Goal: Check status: Check status

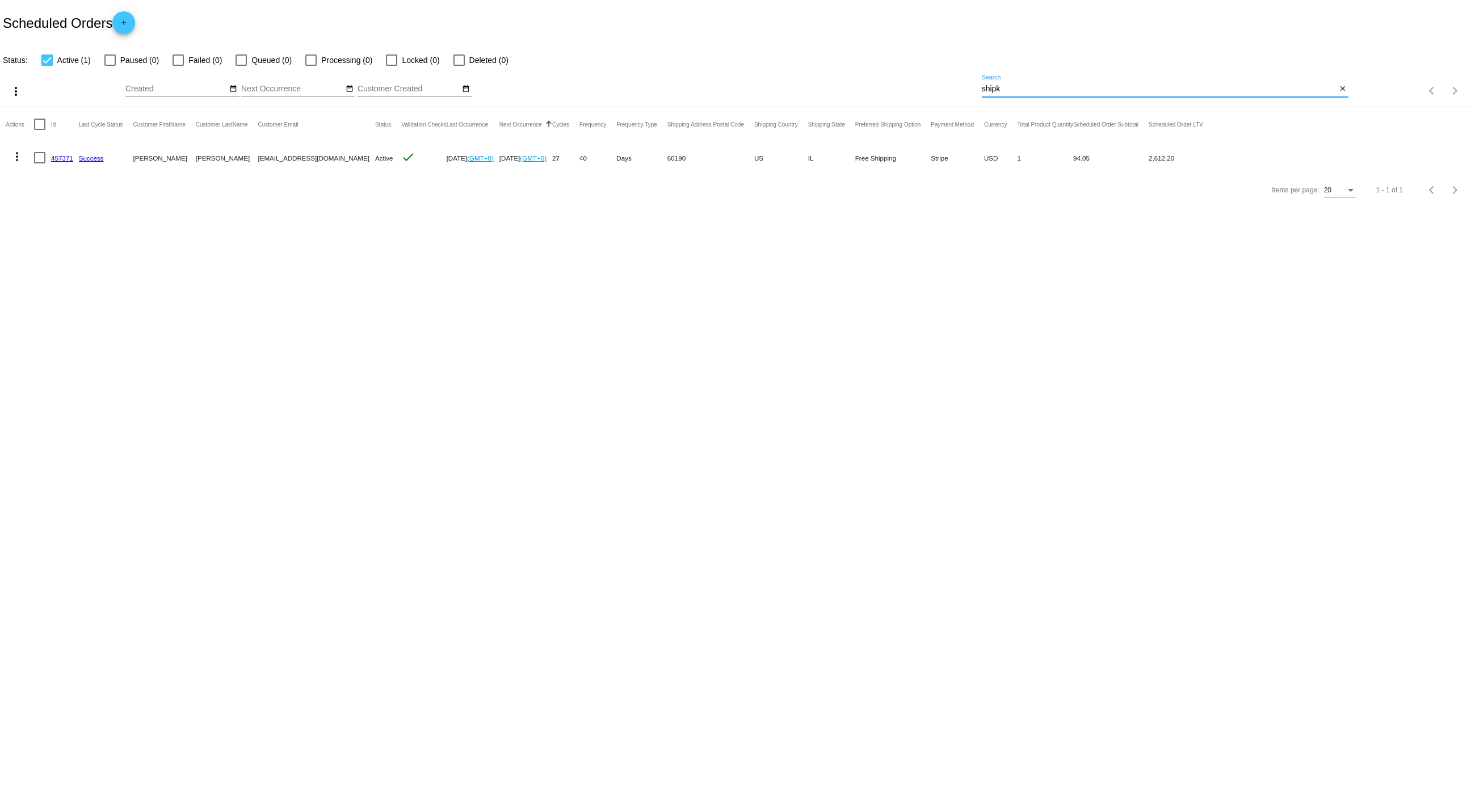
click at [1051, 90] on input "shipk" at bounding box center [1159, 89] width 355 height 9
drag, startPoint x: 1051, startPoint y: 90, endPoint x: 882, endPoint y: 94, distance: 169.0
click at [882, 94] on div "more_vert Sep Jan Feb Mar Apr 1" at bounding box center [736, 86] width 1471 height 40
paste input "mommie2angelz@gmail.com"
type input "mommie2angelz@gmail.com"
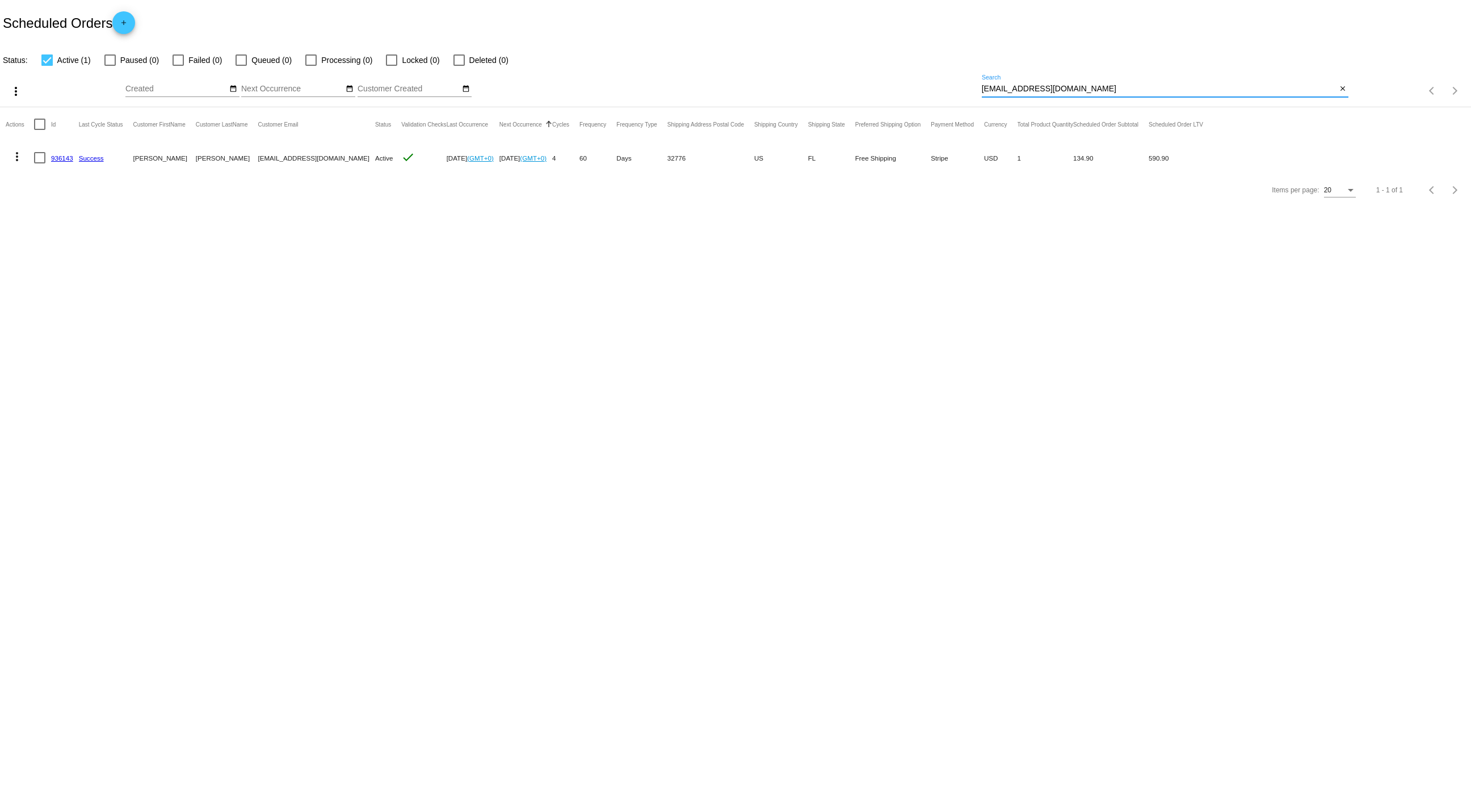
click at [60, 158] on link "936143" at bounding box center [62, 158] width 22 height 8
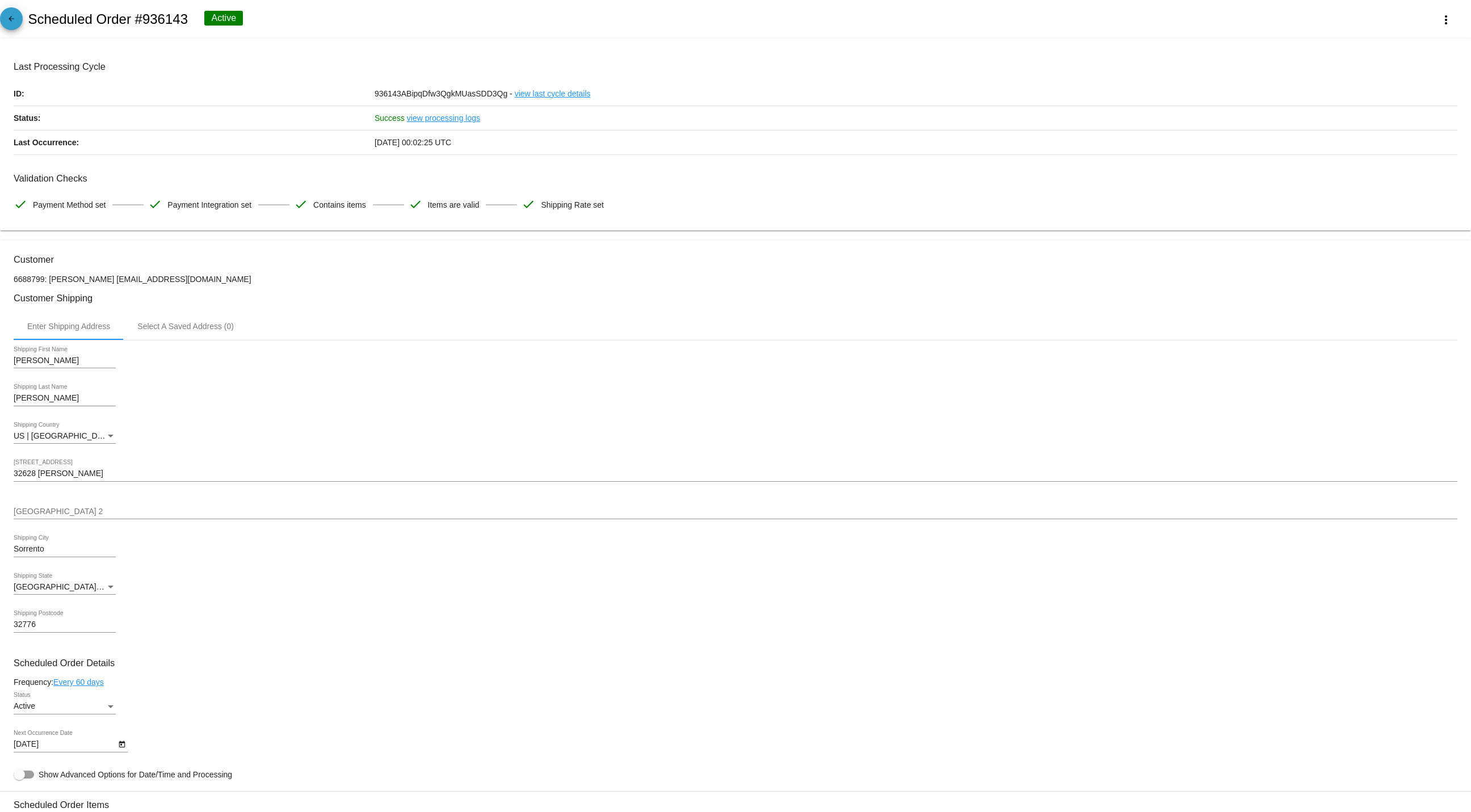
click at [9, 24] on mat-icon "arrow_back" at bounding box center [11, 21] width 13 height 13
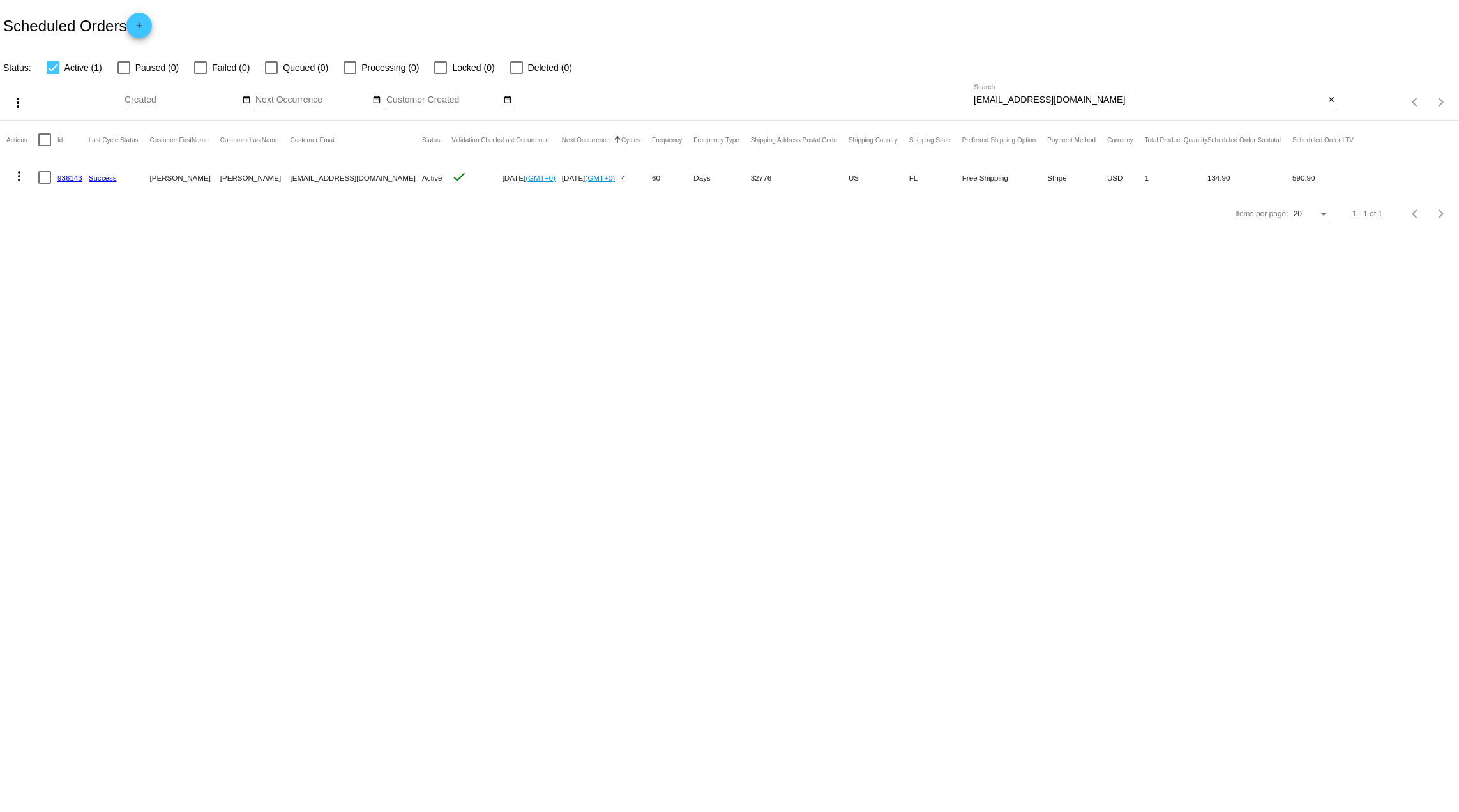
drag, startPoint x: 565, startPoint y: 16, endPoint x: 872, endPoint y: 397, distance: 489.3
click at [872, 397] on body "Scheduled Orders add Status: Active (1) Paused (0) Failed (0) Queued (0) Proces…" at bounding box center [729, 406] width 1459 height 812
click at [433, 290] on body "Scheduled Orders add Status: Active (1) Paused (0) Failed (0) Queued (0) Proces…" at bounding box center [729, 406] width 1459 height 812
click at [68, 180] on link "936143" at bounding box center [70, 178] width 25 height 8
click at [244, 301] on body "Scheduled Orders add Status: Active (1) Paused (0) Failed (0) Queued (0) Proces…" at bounding box center [729, 406] width 1459 height 812
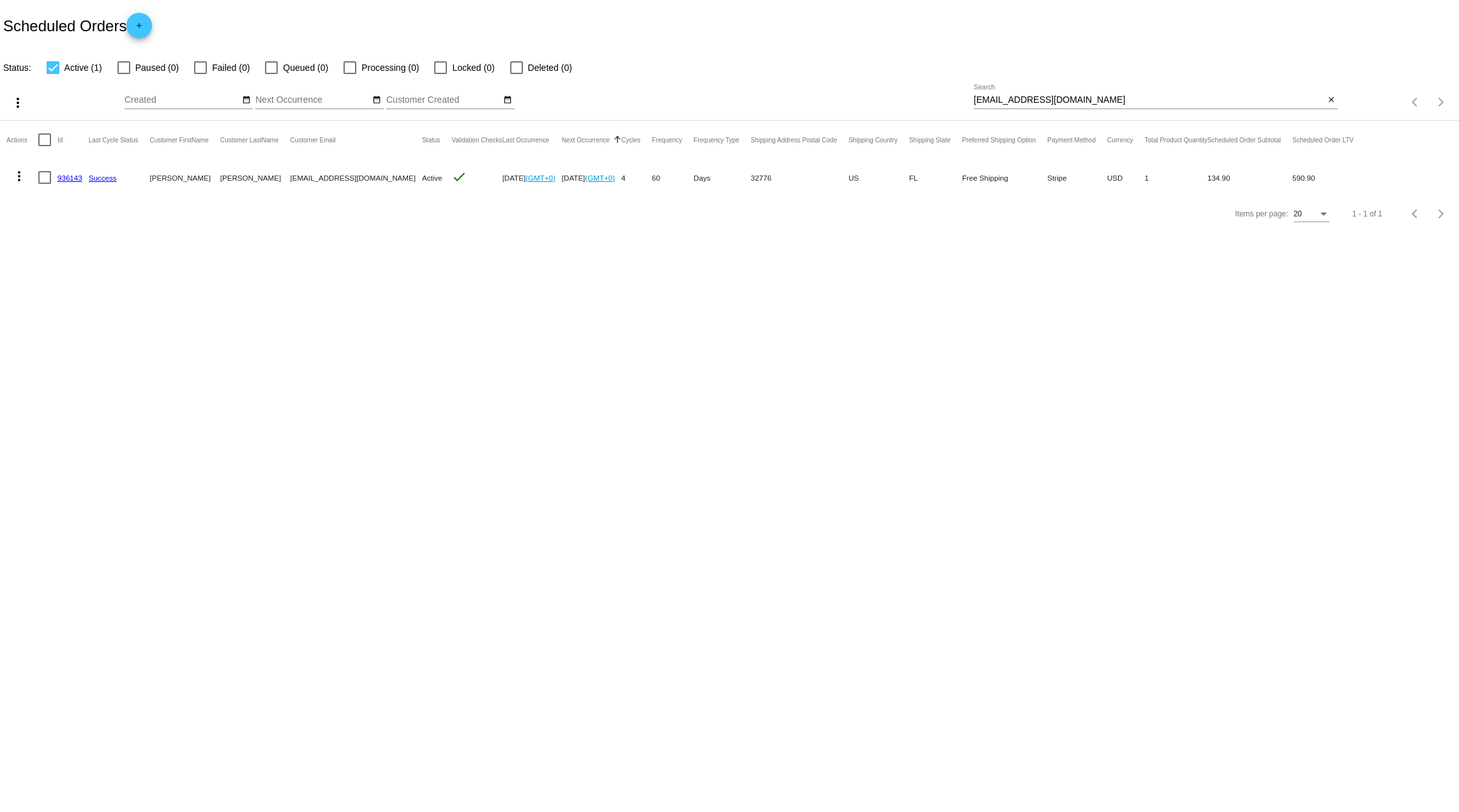
click at [60, 178] on link "936143" at bounding box center [70, 178] width 25 height 8
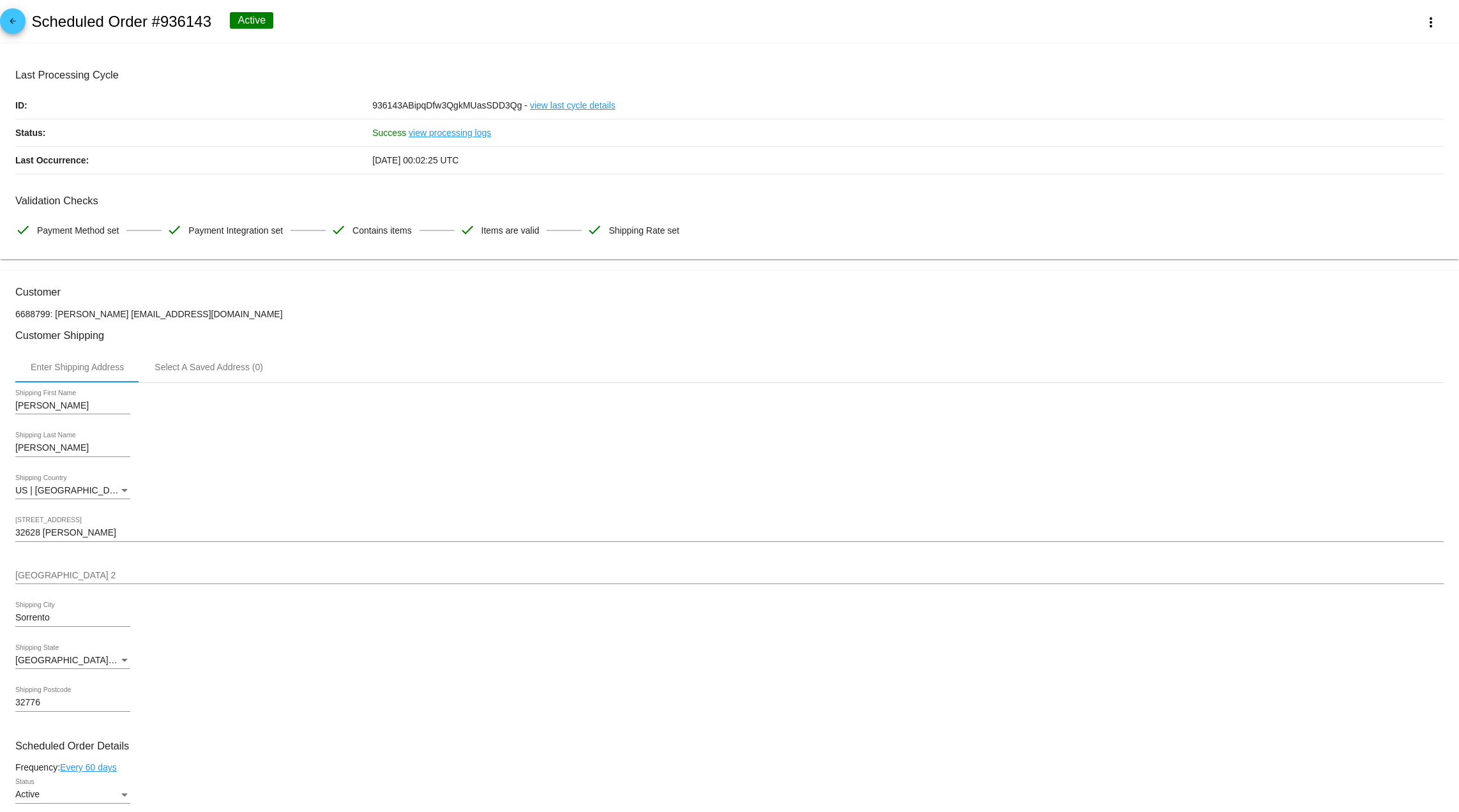
drag, startPoint x: 540, startPoint y: 105, endPoint x: 533, endPoint y: 105, distance: 7.0
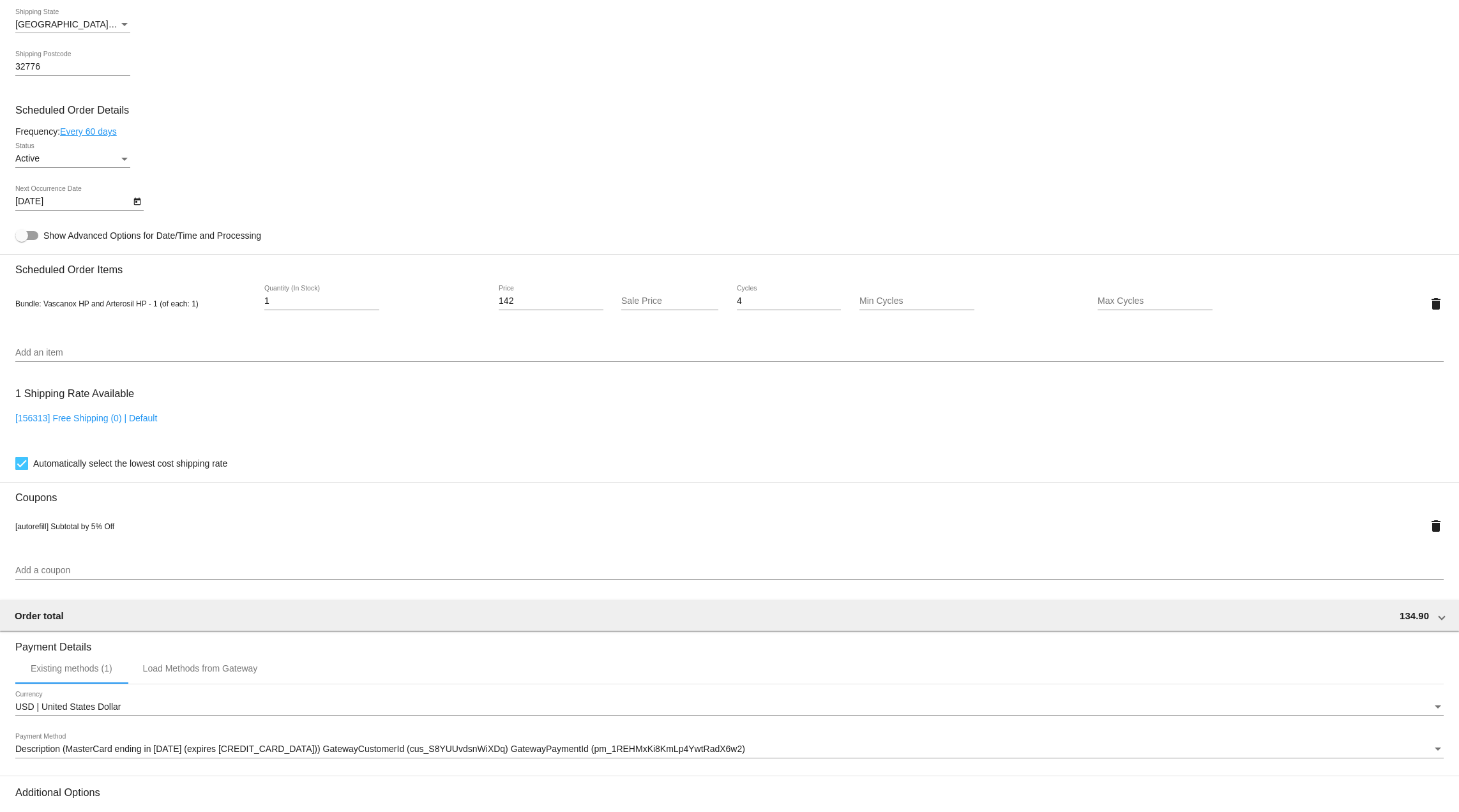
scroll to position [537, 0]
